Goal: Information Seeking & Learning: Check status

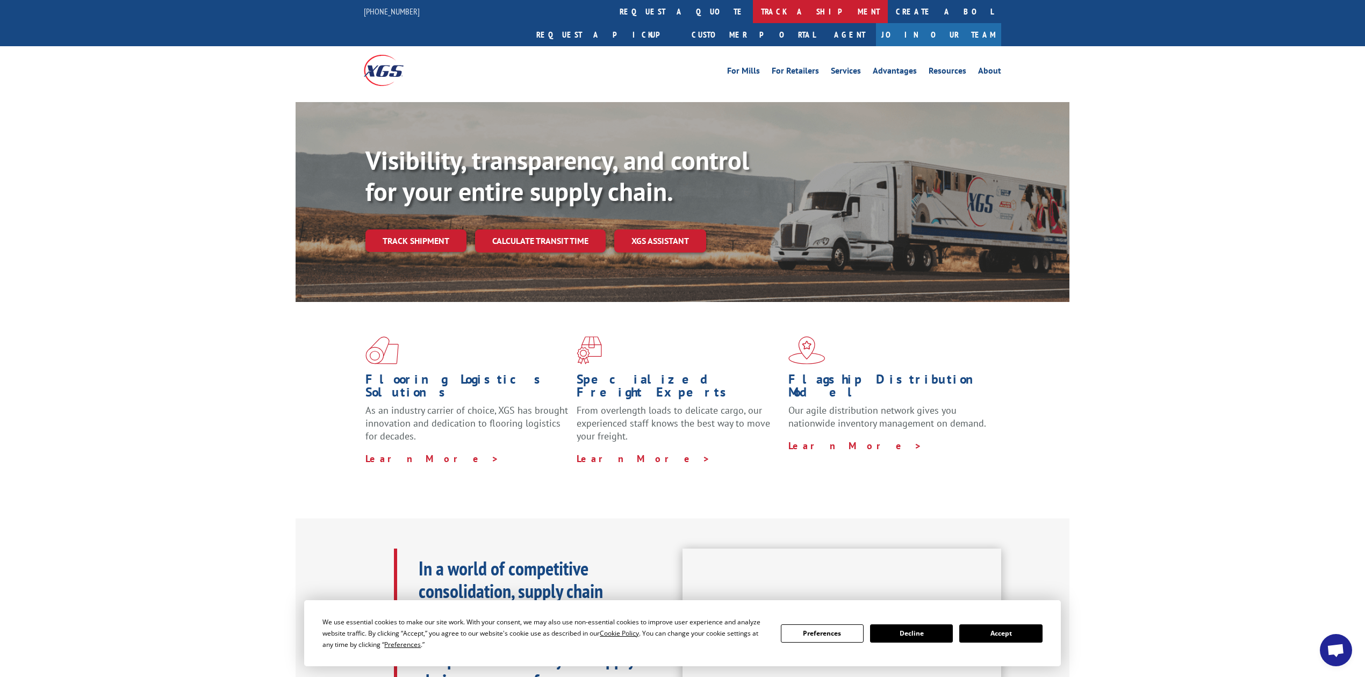
click at [753, 10] on link "track a shipment" at bounding box center [820, 11] width 135 height 23
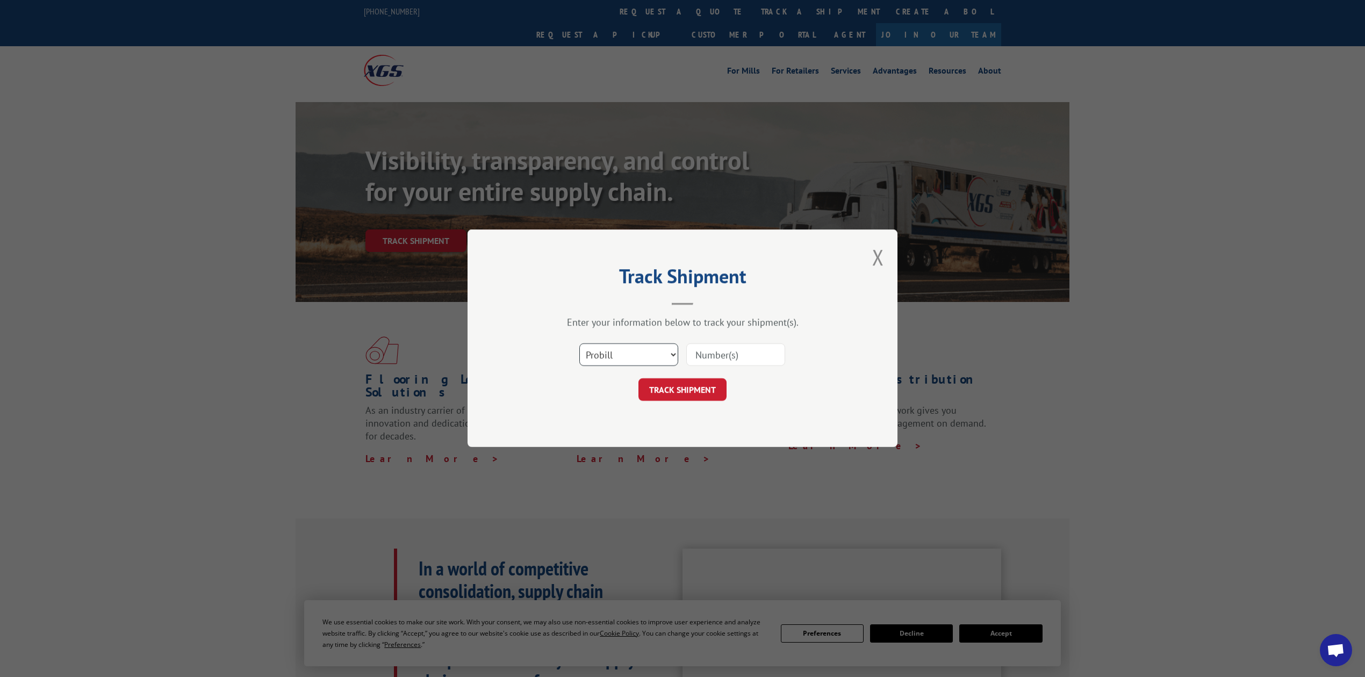
click at [612, 352] on select "Select category... Probill BOL PO" at bounding box center [629, 355] width 99 height 23
select select "bol"
click at [580, 344] on select "Select category... Probill BOL PO" at bounding box center [629, 355] width 99 height 23
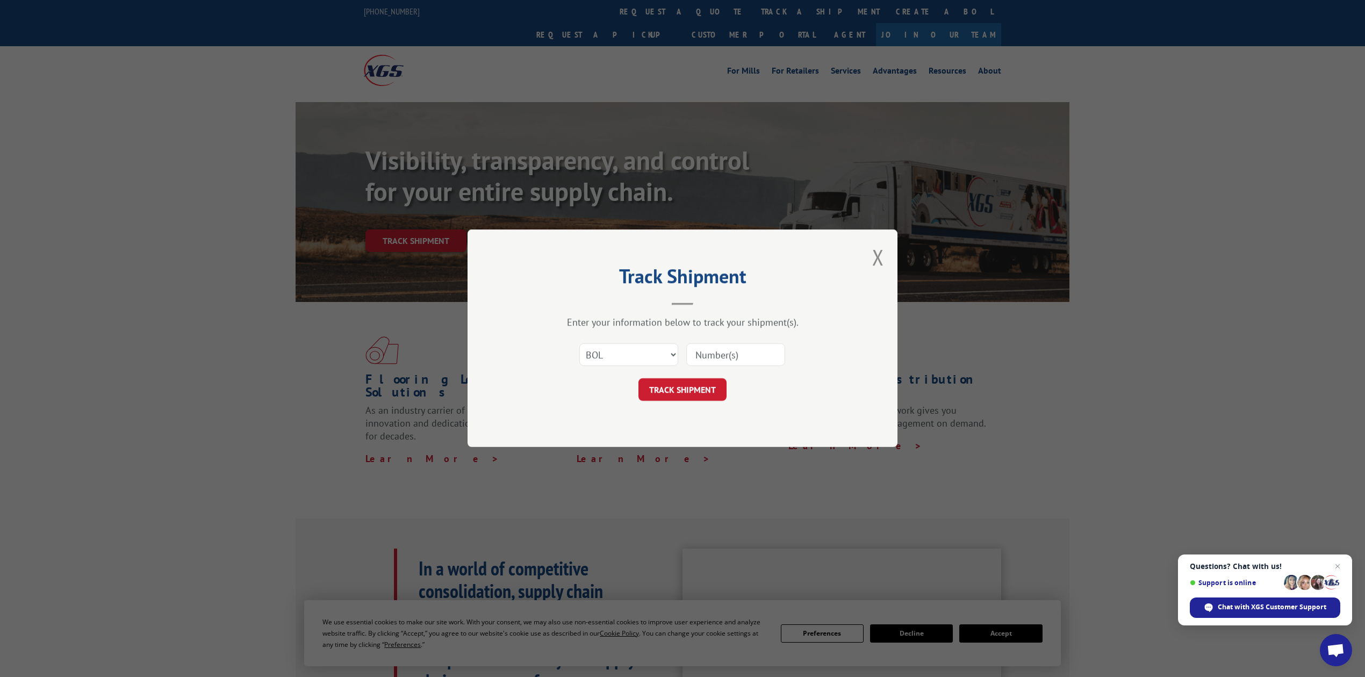
click at [714, 355] on input at bounding box center [736, 355] width 99 height 23
type input "8641397"
click at [684, 396] on button "TRACK SHIPMENT" at bounding box center [683, 390] width 88 height 23
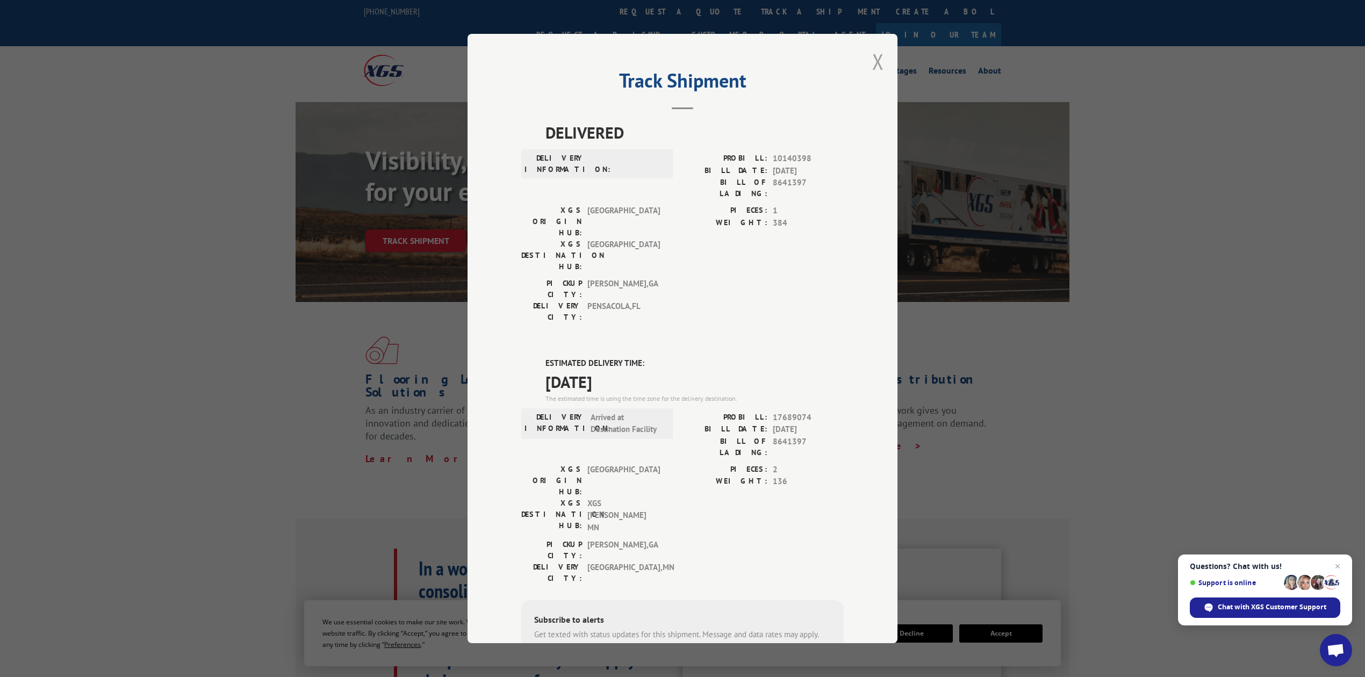
click at [874, 50] on button "Close modal" at bounding box center [879, 61] width 12 height 28
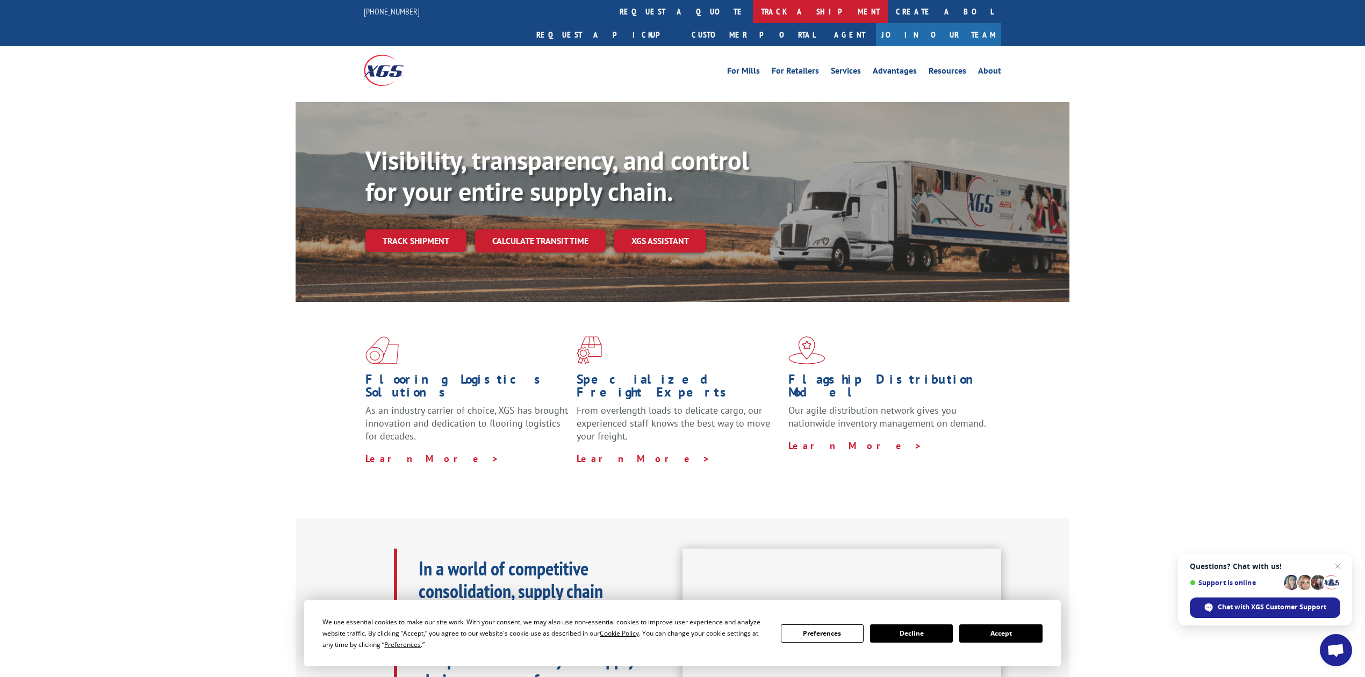
click at [753, 13] on link "track a shipment" at bounding box center [820, 11] width 135 height 23
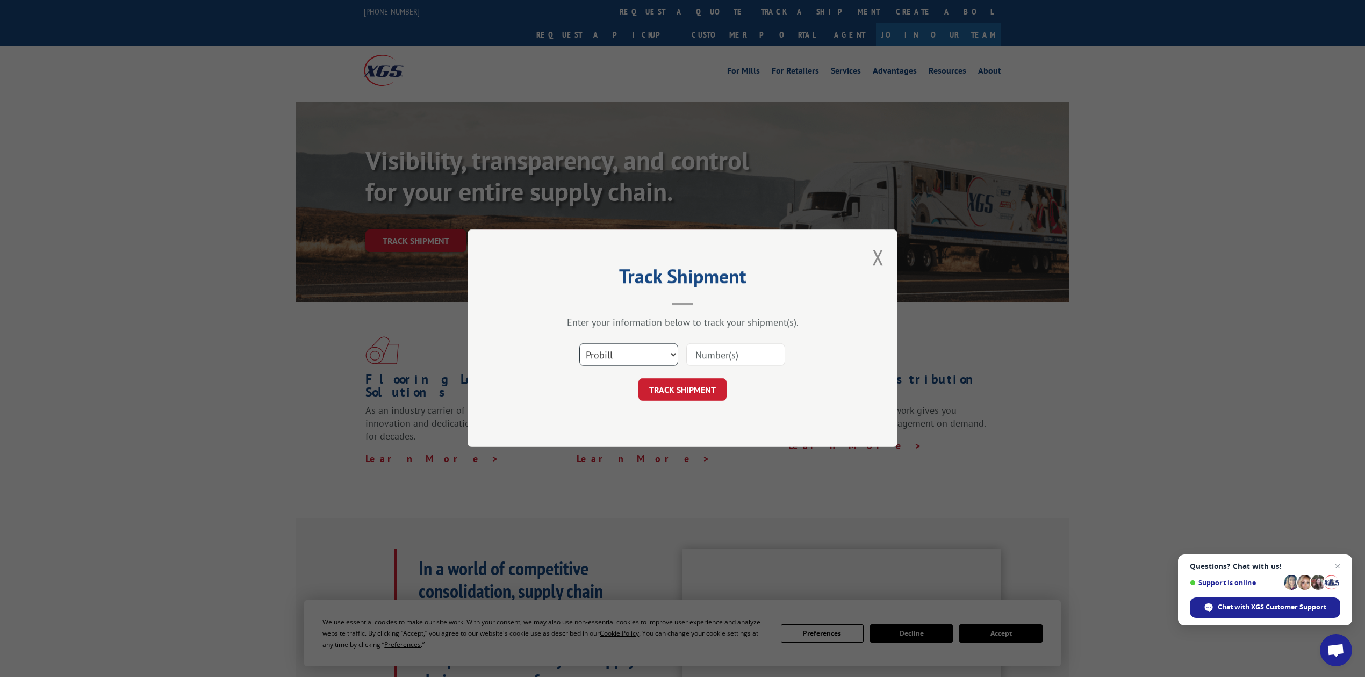
click at [591, 351] on select "Select category... Probill BOL PO" at bounding box center [629, 355] width 99 height 23
select select "bol"
click at [580, 344] on select "Select category... Probill BOL PO" at bounding box center [629, 355] width 99 height 23
click at [691, 347] on input at bounding box center [736, 355] width 99 height 23
type input "8641344"
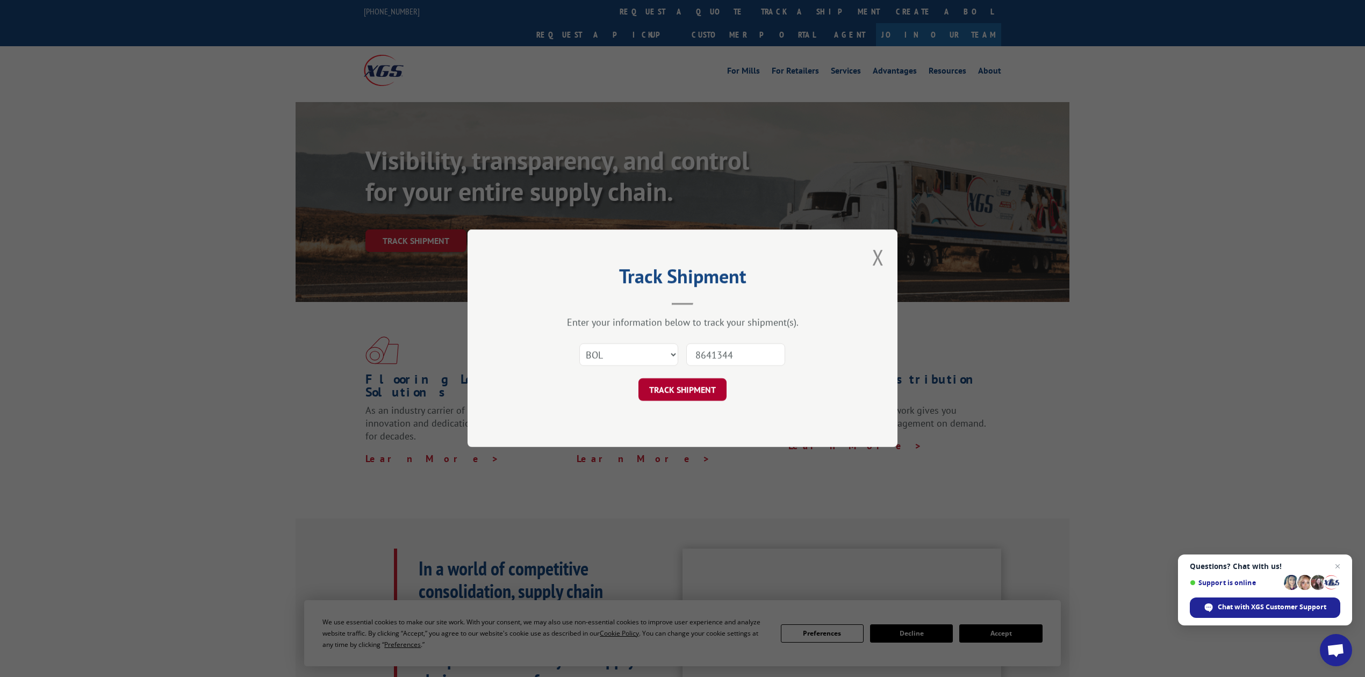
click at [716, 390] on button "TRACK SHIPMENT" at bounding box center [683, 390] width 88 height 23
